Goal: Transaction & Acquisition: Purchase product/service

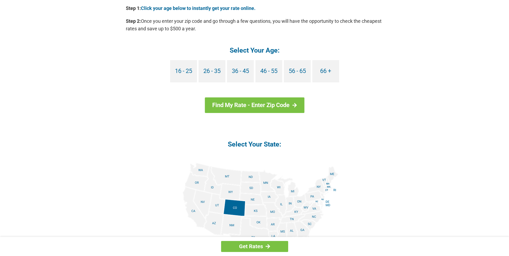
scroll to position [525, 0]
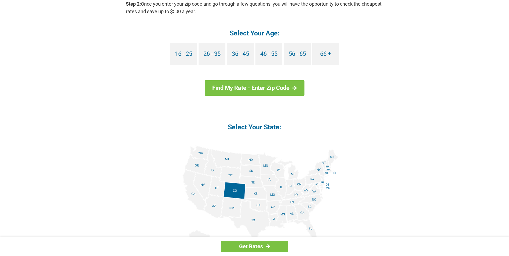
drag, startPoint x: 500, startPoint y: 207, endPoint x: 473, endPoint y: 270, distance: 68.7
click at [314, 231] on img at bounding box center [254, 205] width 167 height 121
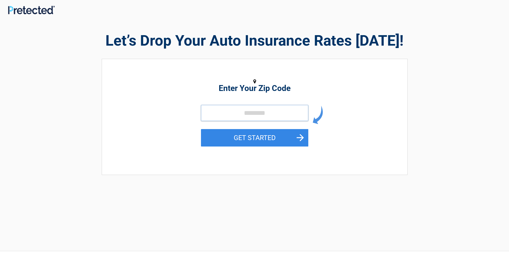
click at [208, 114] on input "tel" at bounding box center [254, 113] width 107 height 16
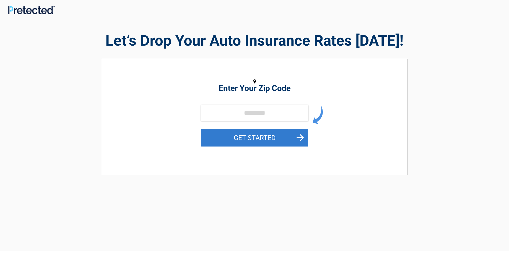
click at [301, 136] on button "GET STARTED" at bounding box center [254, 137] width 107 height 17
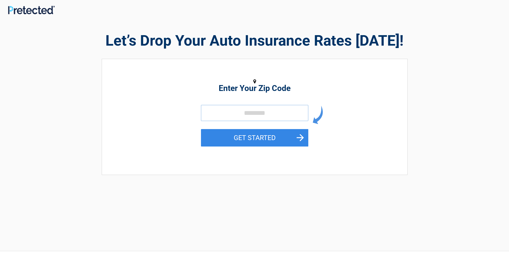
click at [210, 111] on input "tel" at bounding box center [254, 113] width 107 height 16
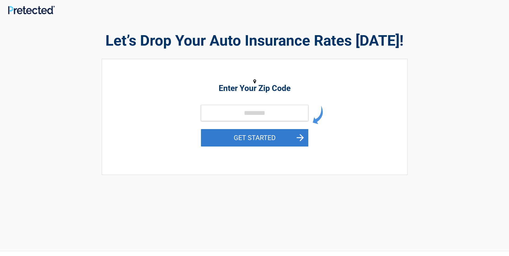
click at [300, 136] on button "GET STARTED" at bounding box center [254, 137] width 107 height 17
